Goal: Task Accomplishment & Management: Manage account settings

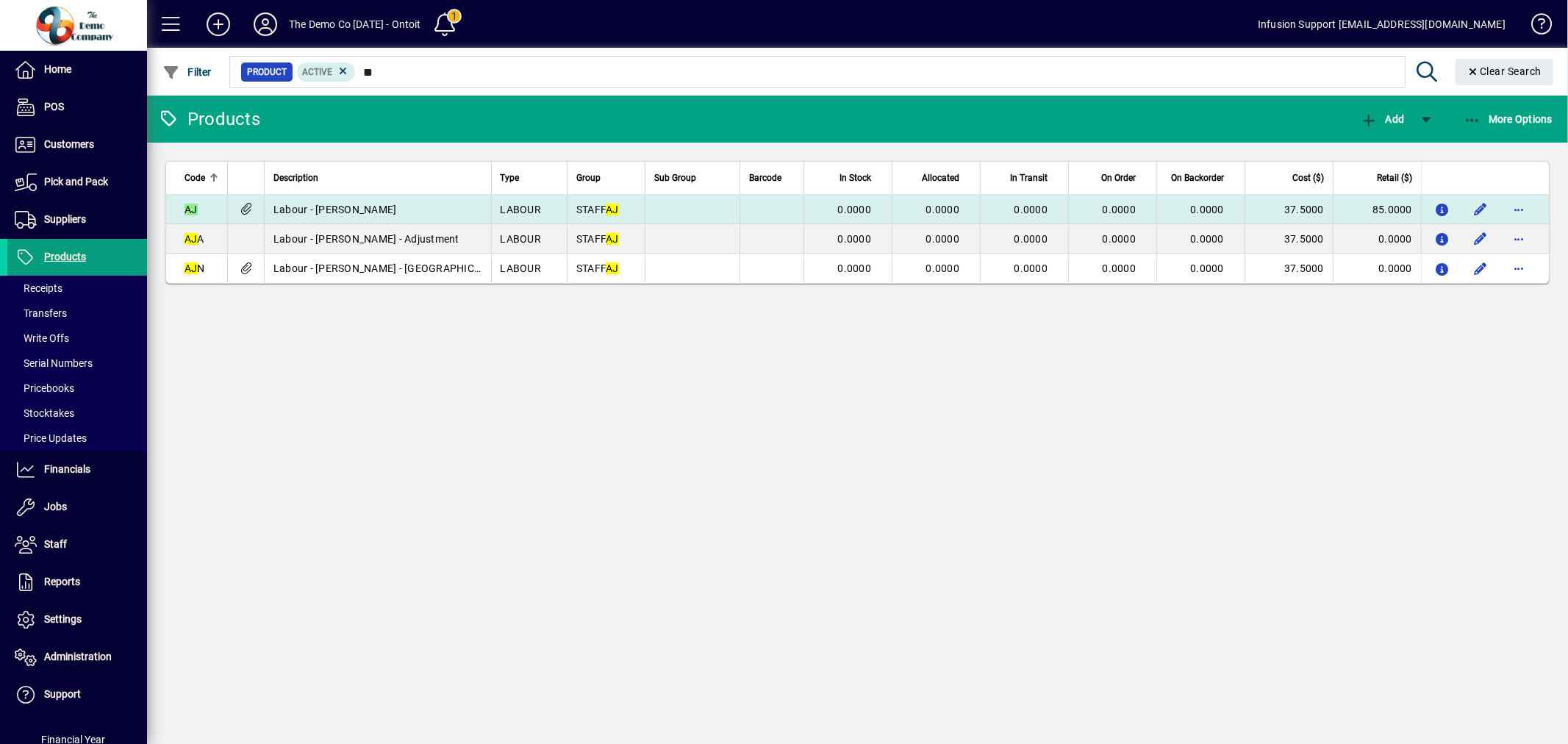
type input "**"
click at [499, 208] on td "LABOUR" at bounding box center [529, 209] width 76 height 29
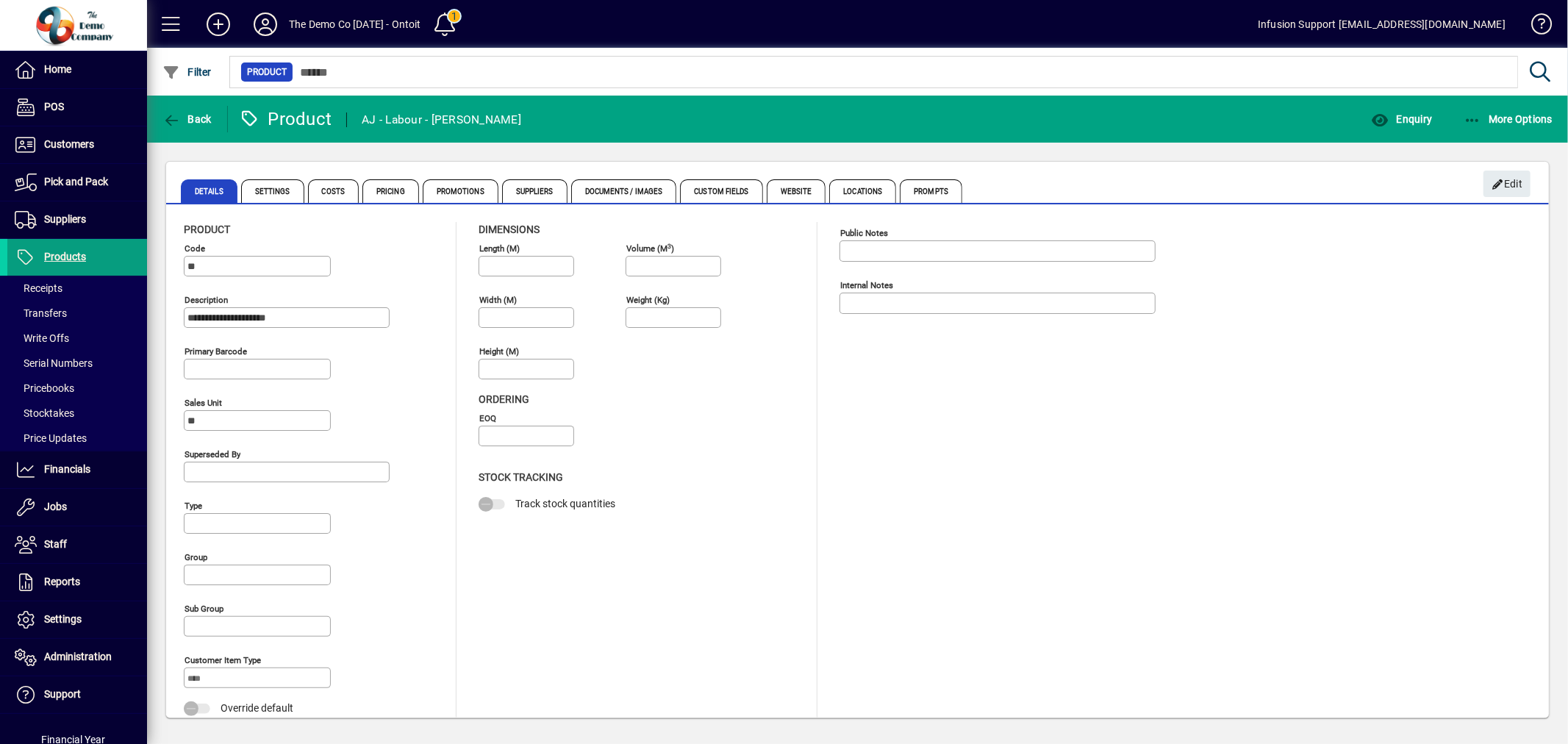
type input "**********"
click at [201, 123] on span "Back" at bounding box center [186, 119] width 49 height 12
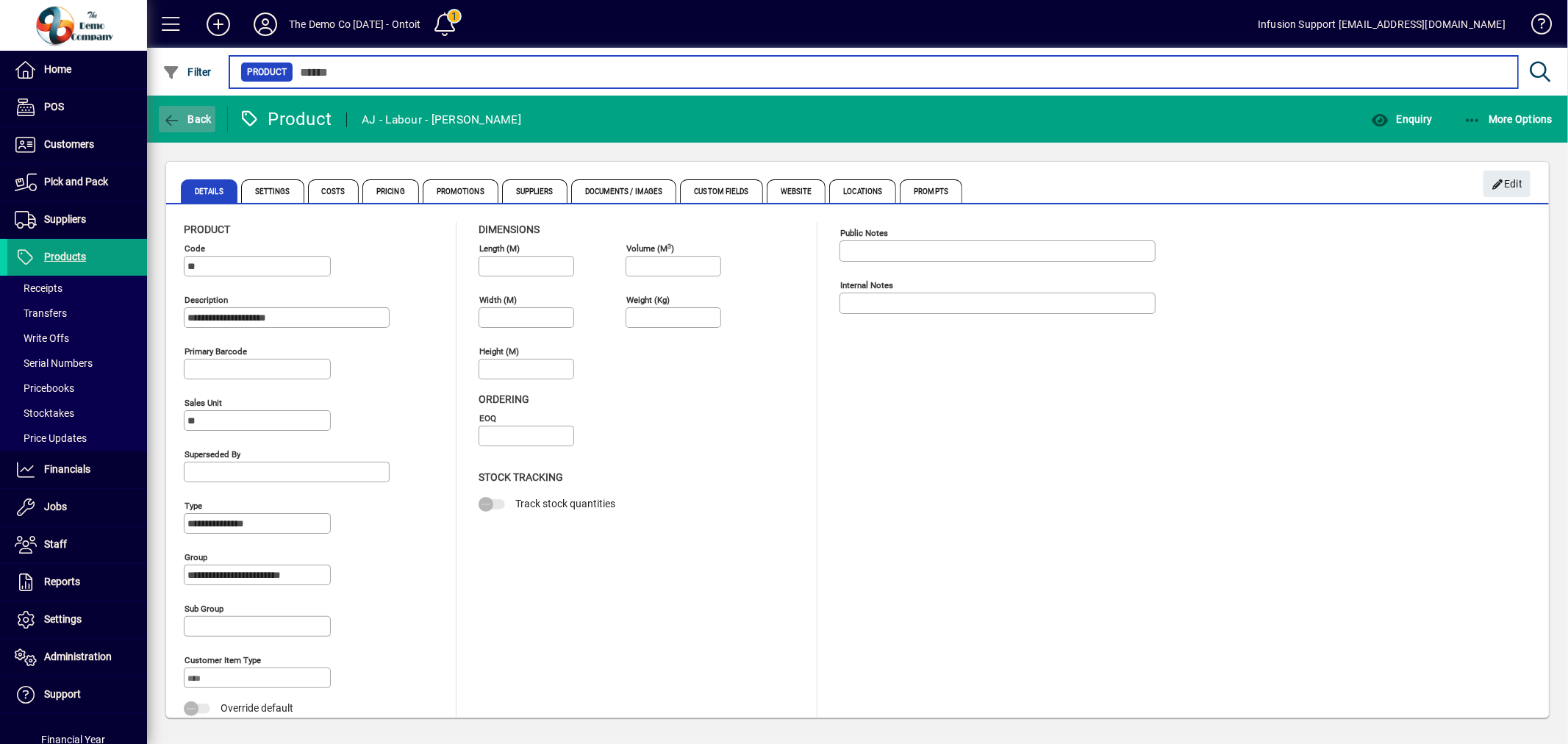
type input "**"
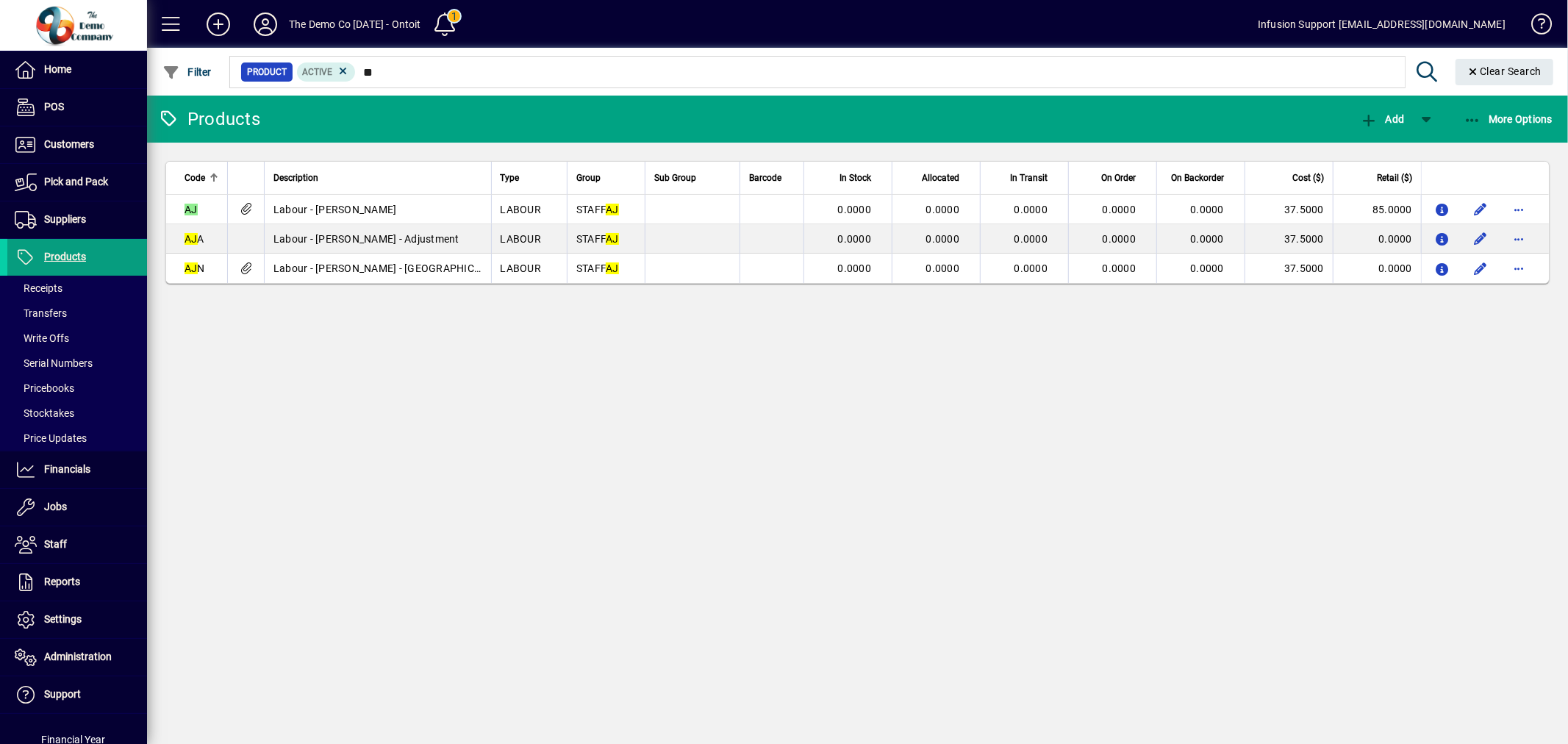
click at [827, 525] on div "Products Add More Options Code Description Type Group Sub Group Barcode In Stoc…" at bounding box center [857, 420] width 1421 height 648
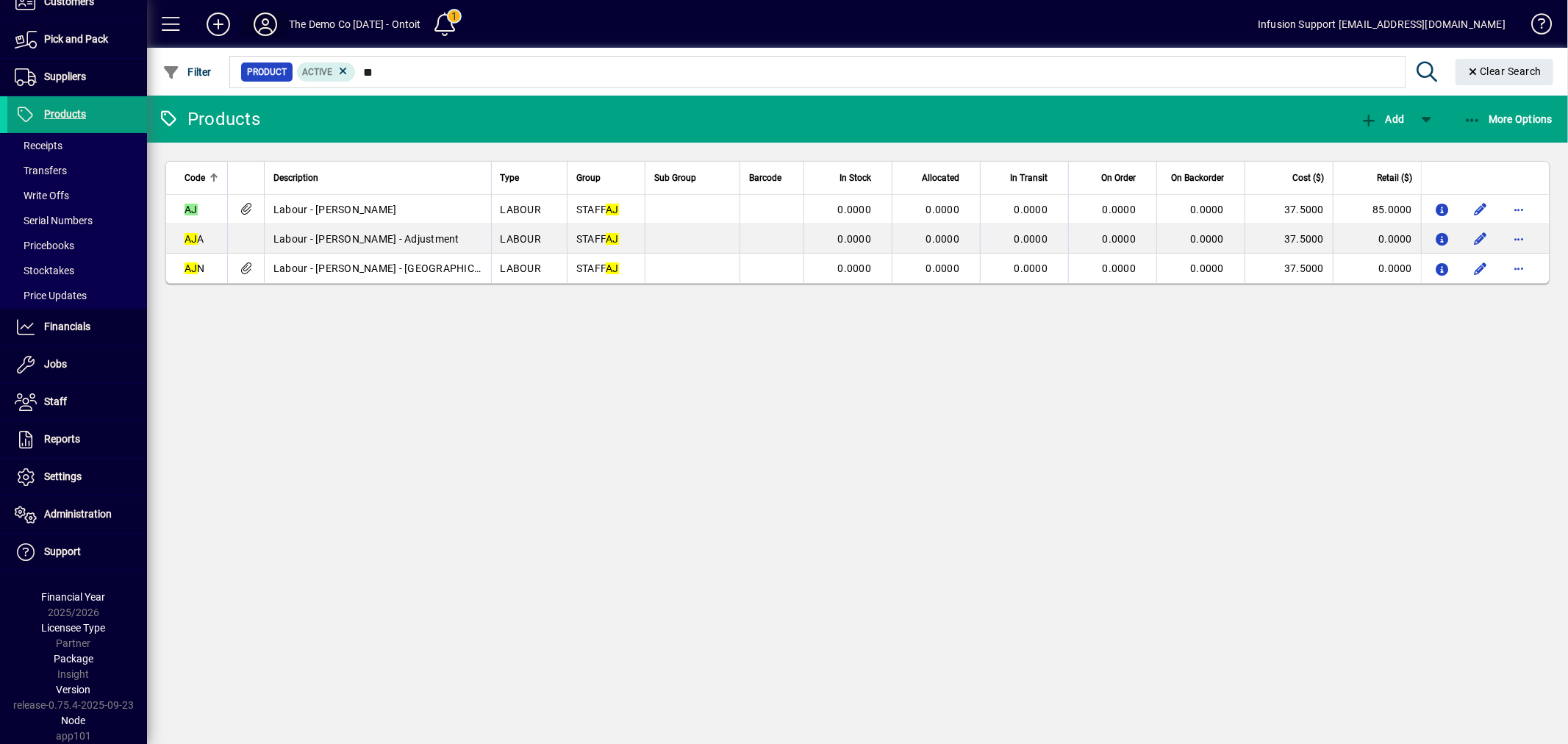
click at [260, 17] on icon at bounding box center [265, 24] width 29 height 23
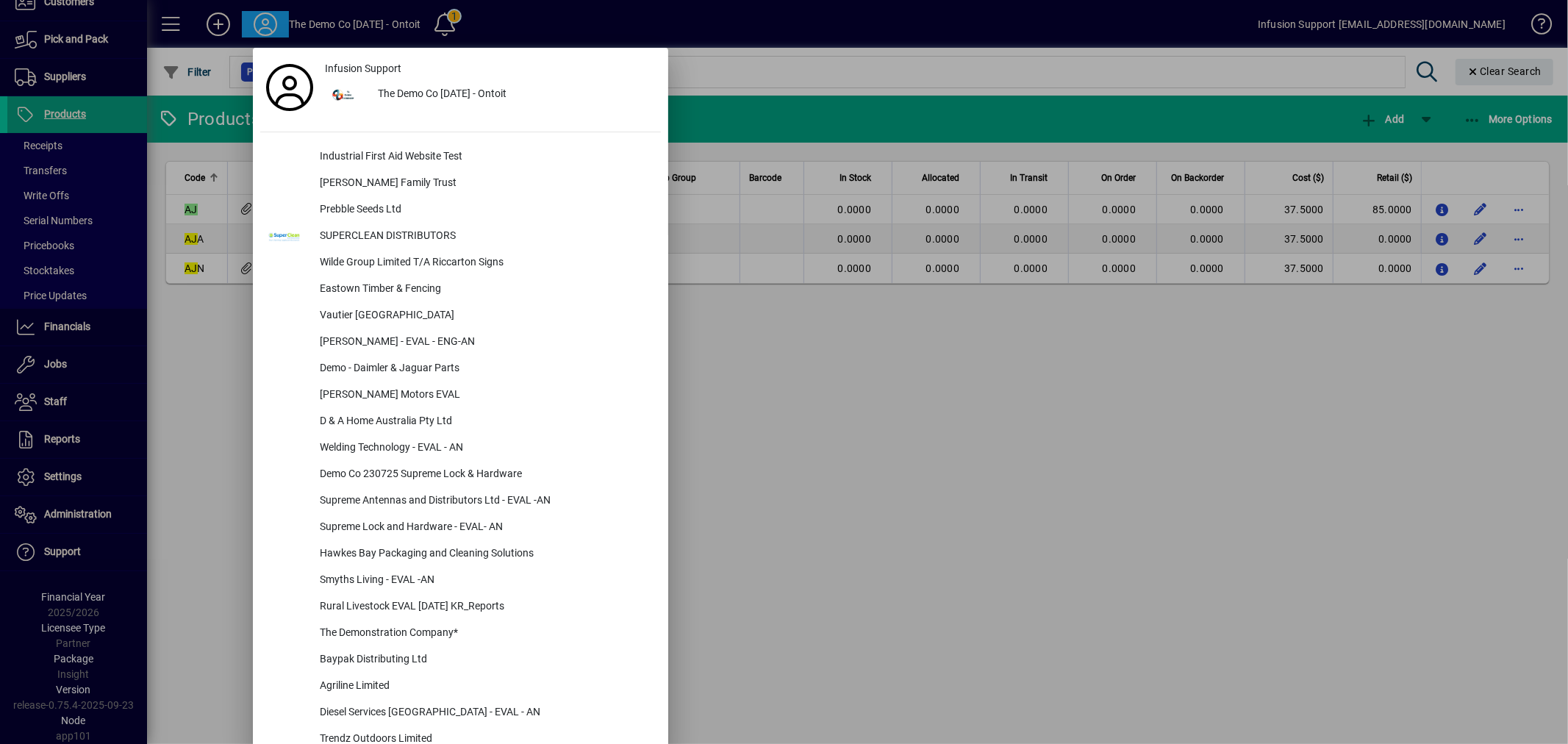
click at [76, 509] on div at bounding box center [784, 372] width 1568 height 744
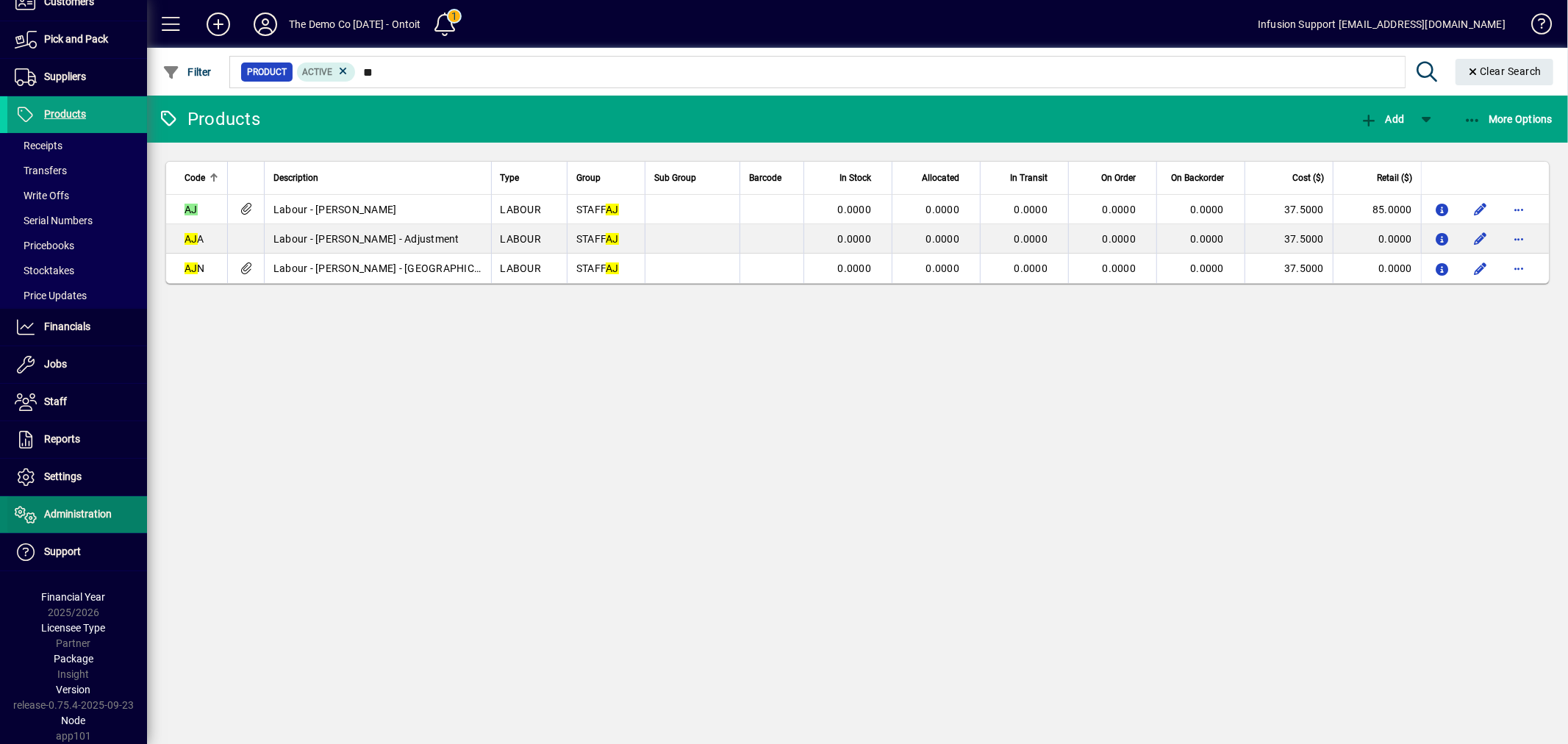
click at [76, 508] on span "Administration" at bounding box center [77, 514] width 67 height 12
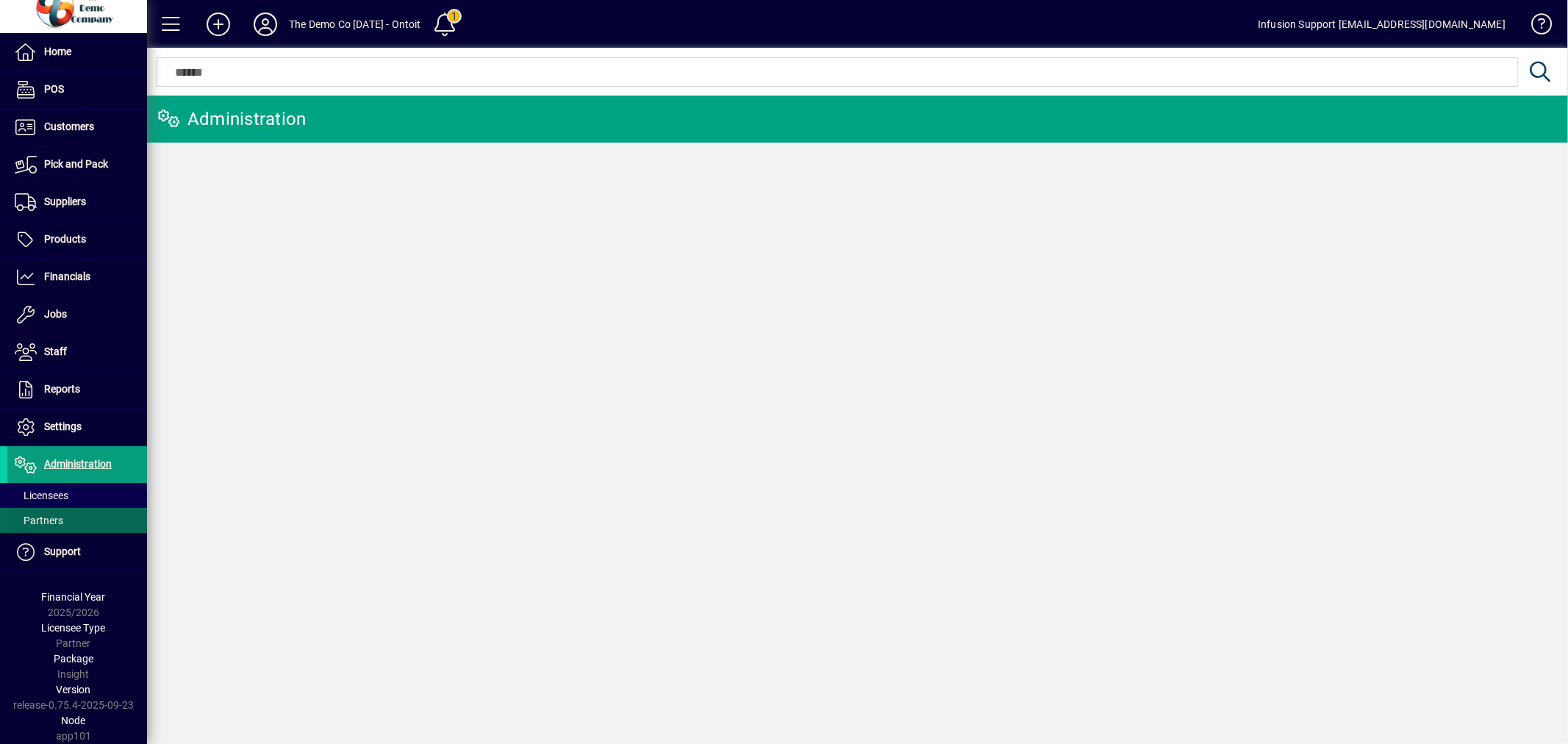
scroll to position [18, 0]
click at [60, 490] on span "Licensees" at bounding box center [42, 495] width 54 height 12
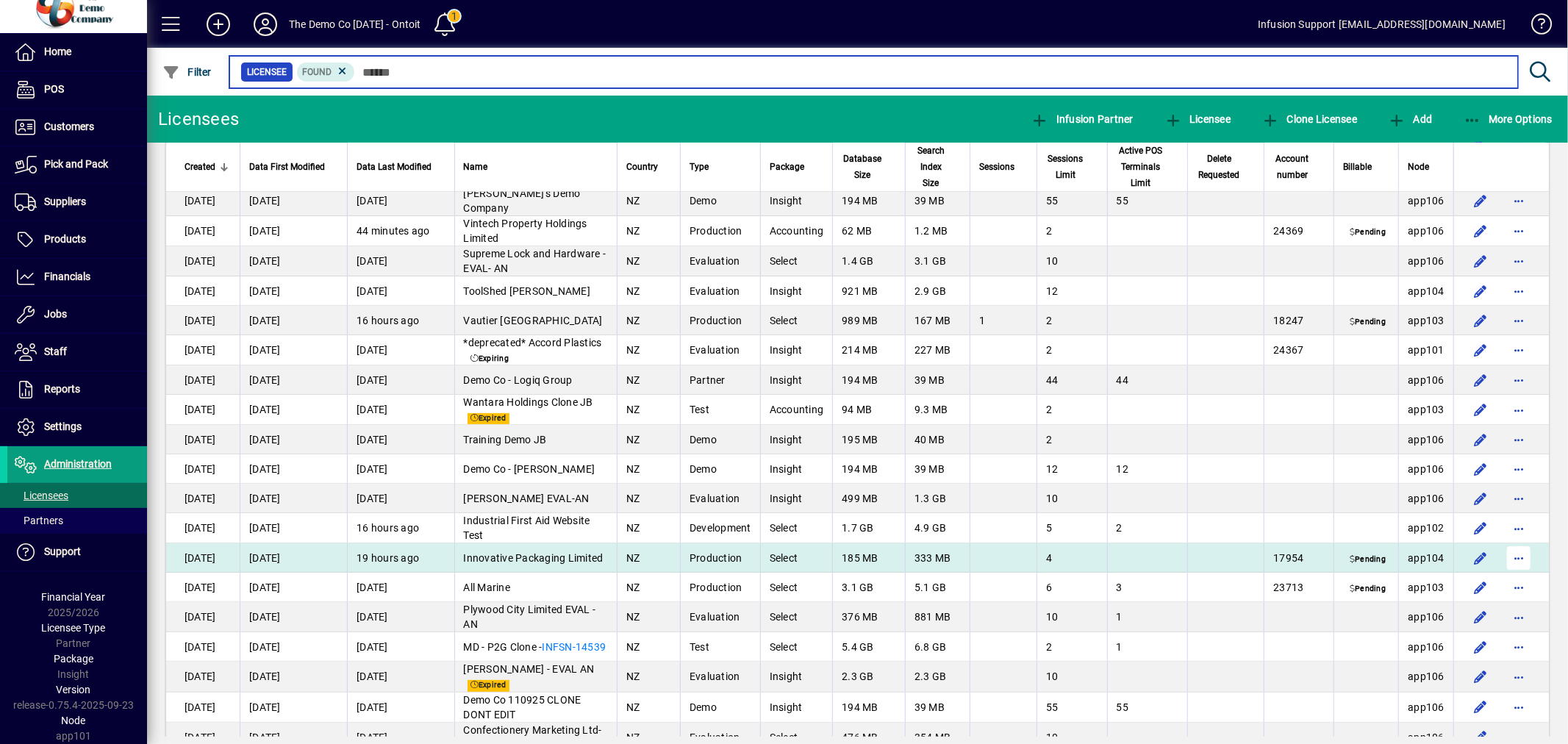
scroll to position [490, 0]
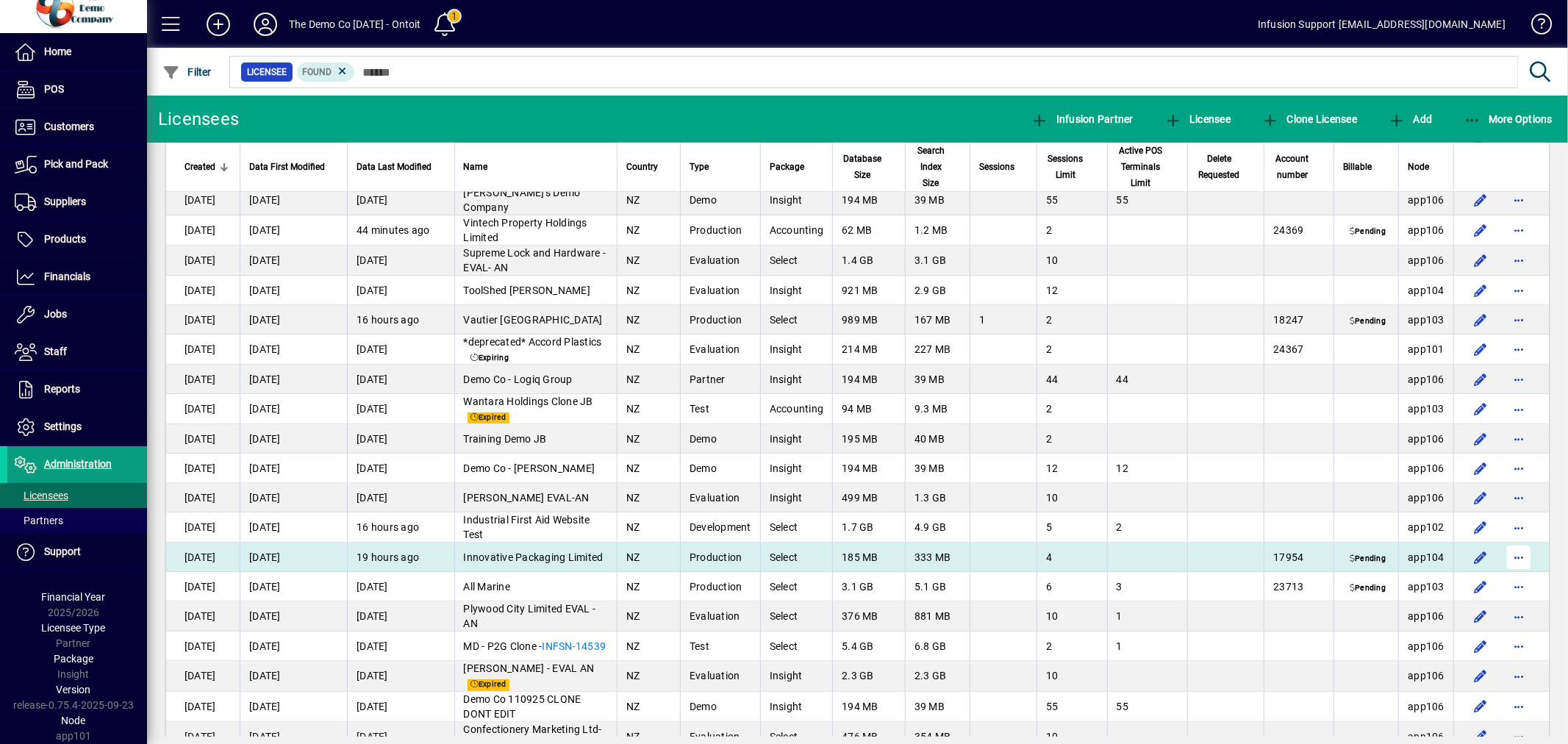
click at [1507, 540] on span "button" at bounding box center [1519, 557] width 35 height 35
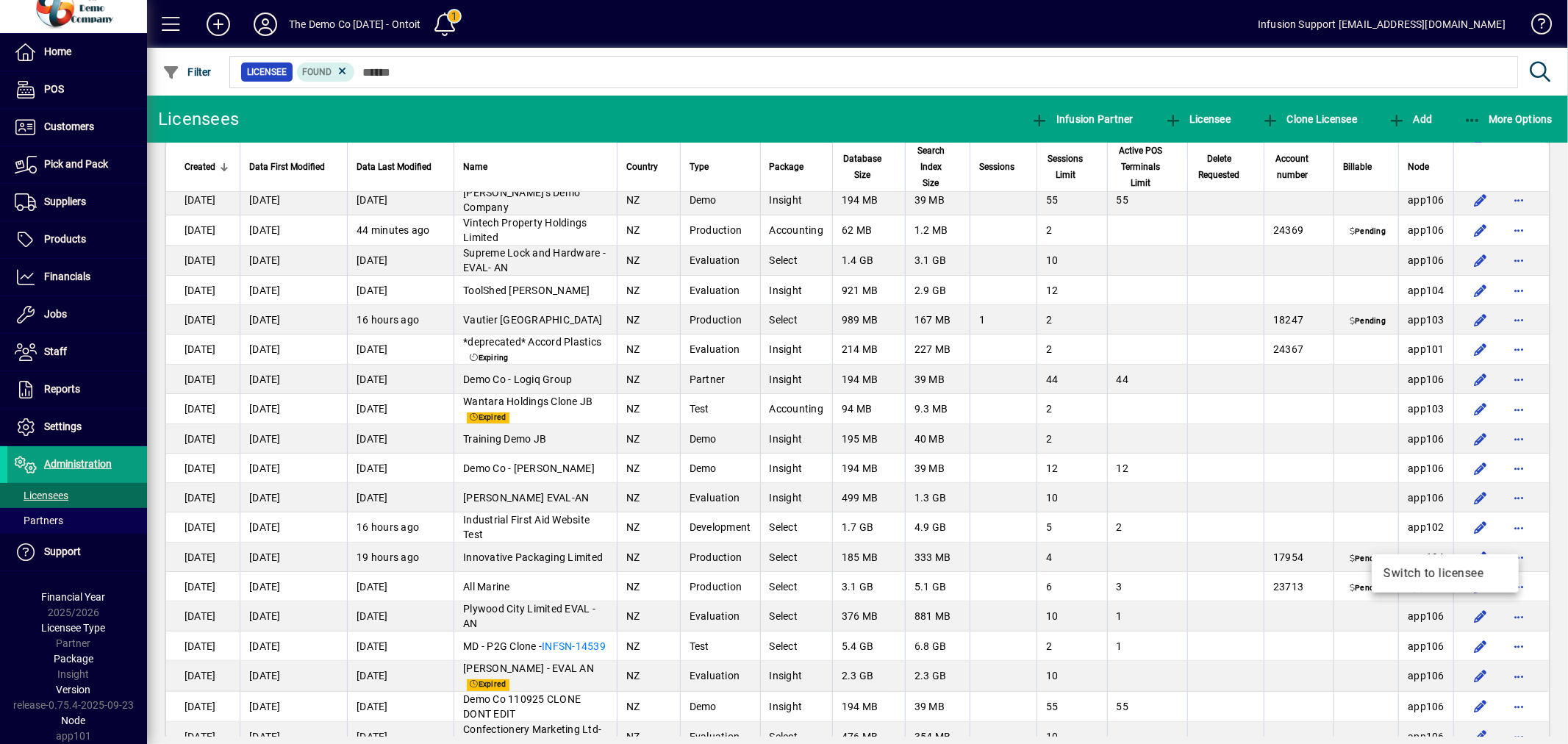
click at [869, 100] on div at bounding box center [784, 372] width 1568 height 744
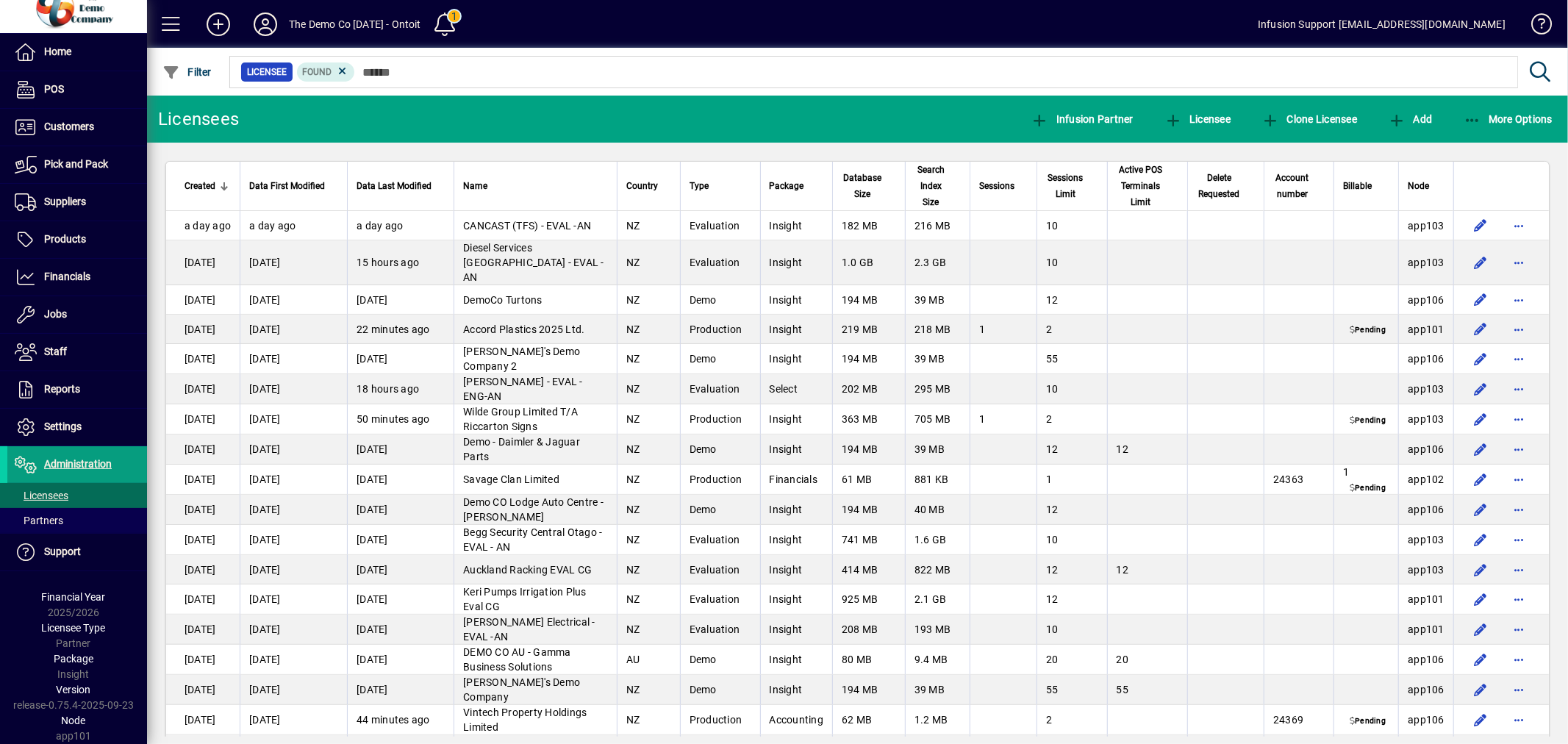
scroll to position [323, 0]
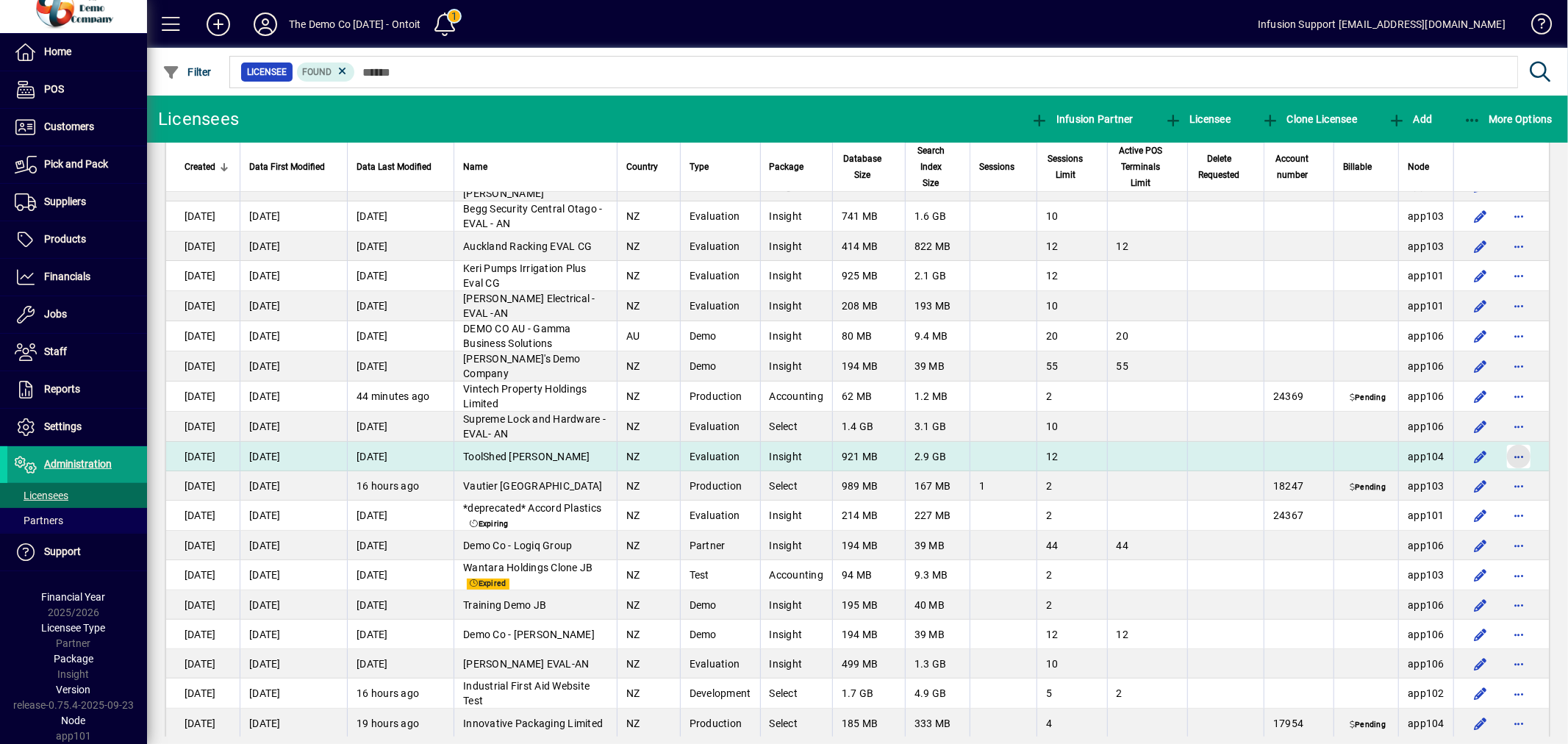
click at [1509, 439] on span "button" at bounding box center [1519, 456] width 35 height 35
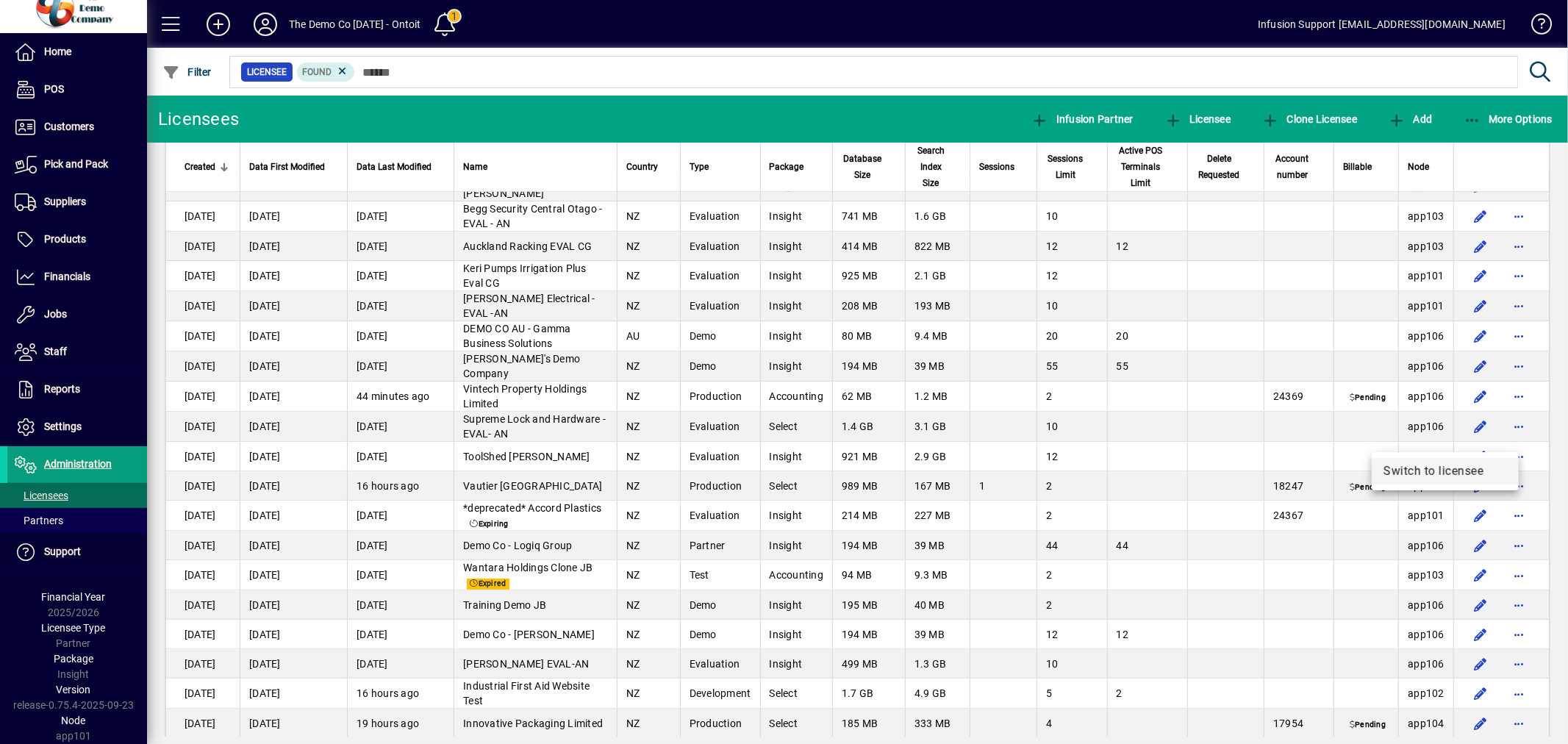
click at [1476, 466] on span "Switch to licensee" at bounding box center [1445, 471] width 124 height 17
